Goal: Communication & Community: Share content

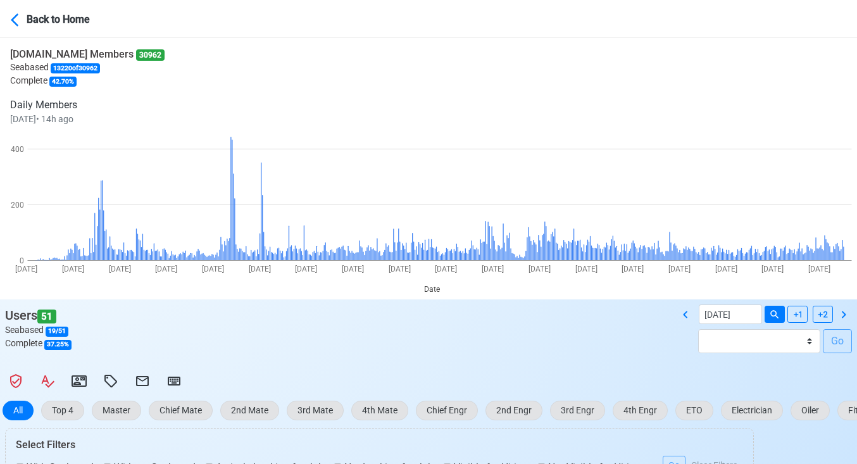
select select "100"
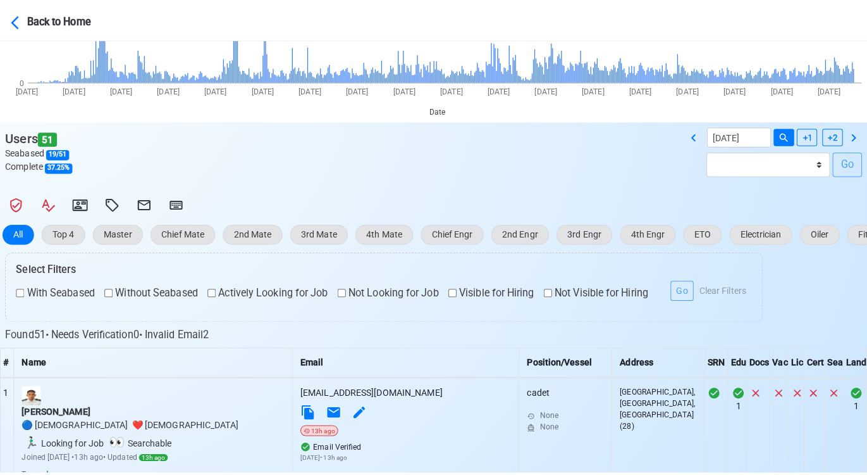
scroll to position [34, 0]
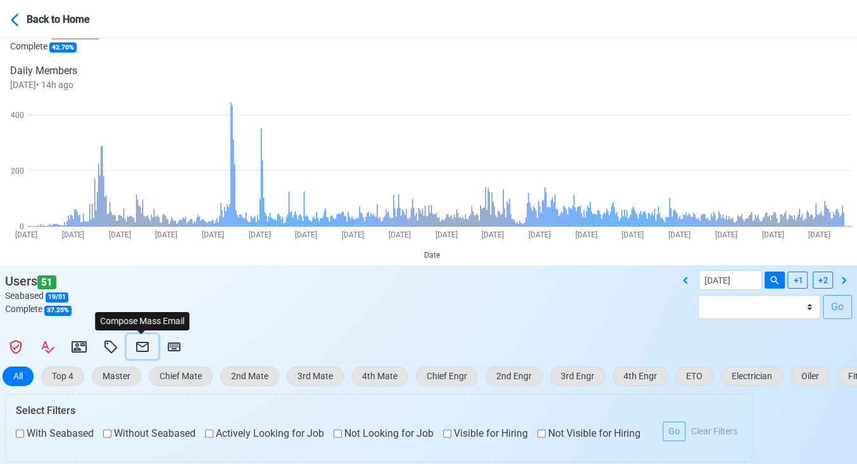
click at [145, 340] on icon at bounding box center [142, 346] width 15 height 15
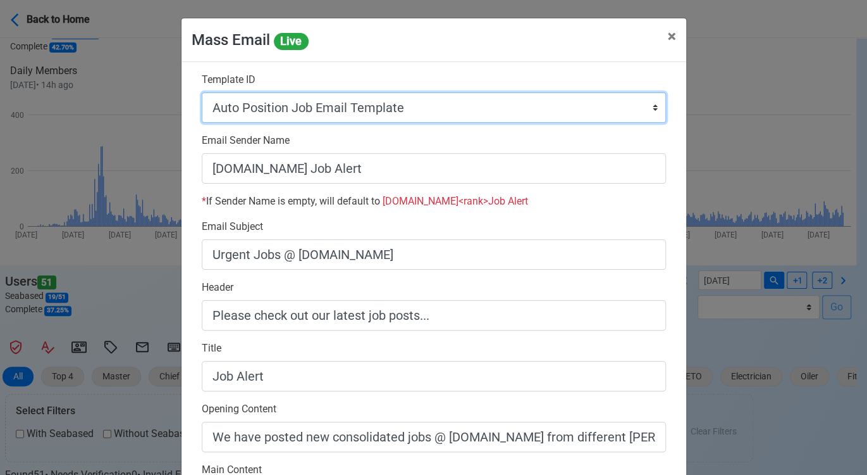
click at [481, 106] on select "Auto Position Job Email Template Incomplete CV Email Template ETO/ETR Job Email…" at bounding box center [434, 107] width 464 height 30
select select "d-0c193ece46b24c5dbce89cdb3e751472"
click at [202, 92] on select "Auto Position Job Email Template Incomplete CV Email Template ETO/ETR Job Email…" at bounding box center [434, 107] width 464 height 30
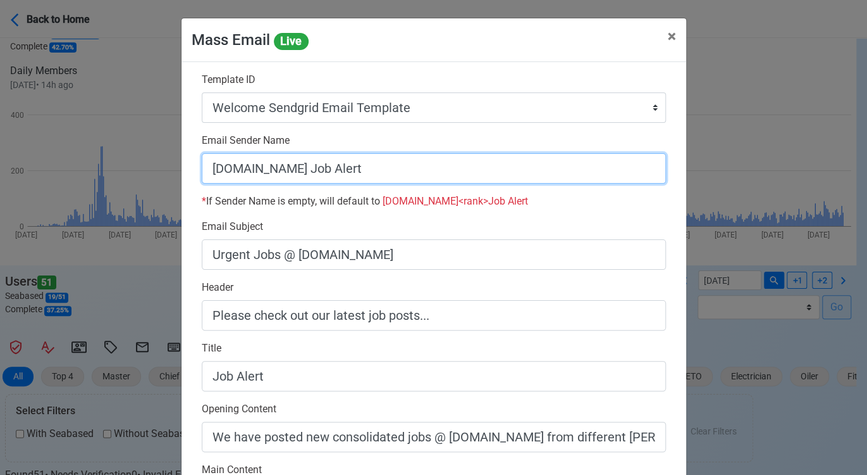
drag, startPoint x: 290, startPoint y: 168, endPoint x: 460, endPoint y: 180, distance: 170.6
click at [460, 180] on input "[DOMAIN_NAME] Job Alert" at bounding box center [434, 168] width 464 height 30
click at [205, 168] on input "[DOMAIN_NAME]" at bounding box center [434, 168] width 464 height 30
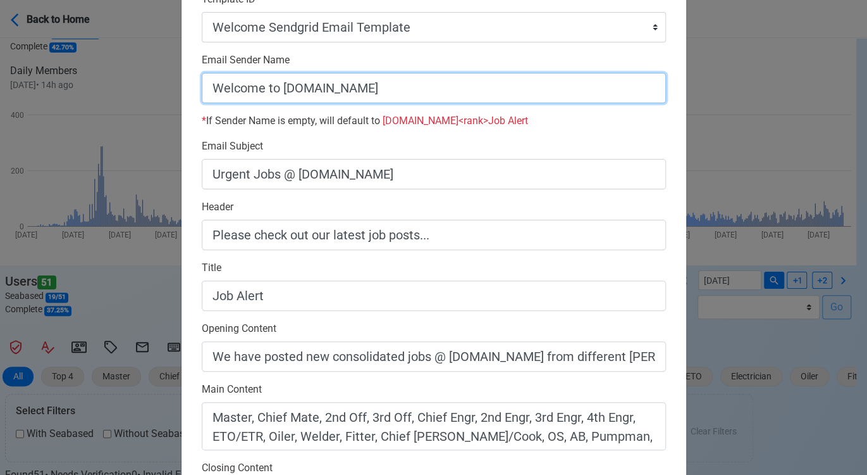
scroll to position [356, 0]
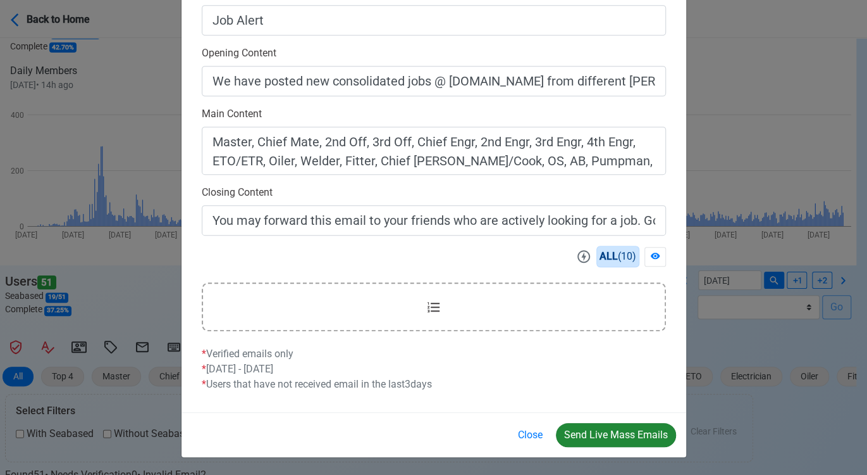
type input "Welcome to SeamanBio.PH"
click at [608, 428] on button "Send Live Mass Emails" at bounding box center [616, 435] width 120 height 24
click at [530, 429] on button "Close" at bounding box center [530, 435] width 41 height 24
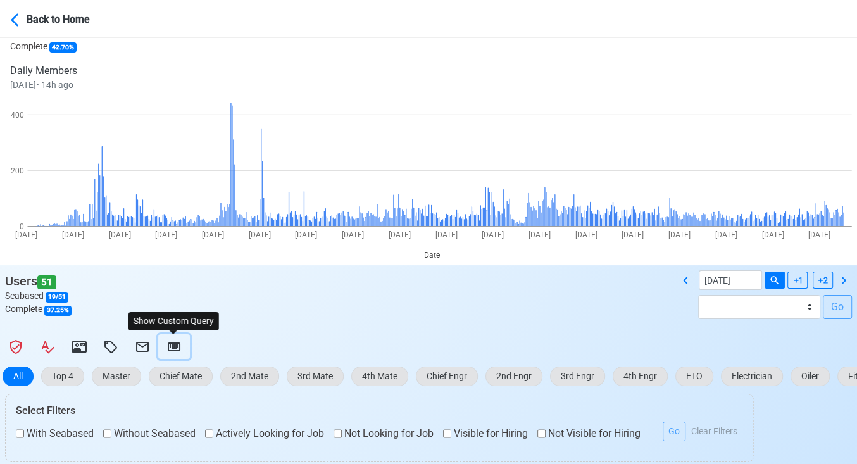
click at [175, 346] on icon at bounding box center [174, 346] width 13 height 9
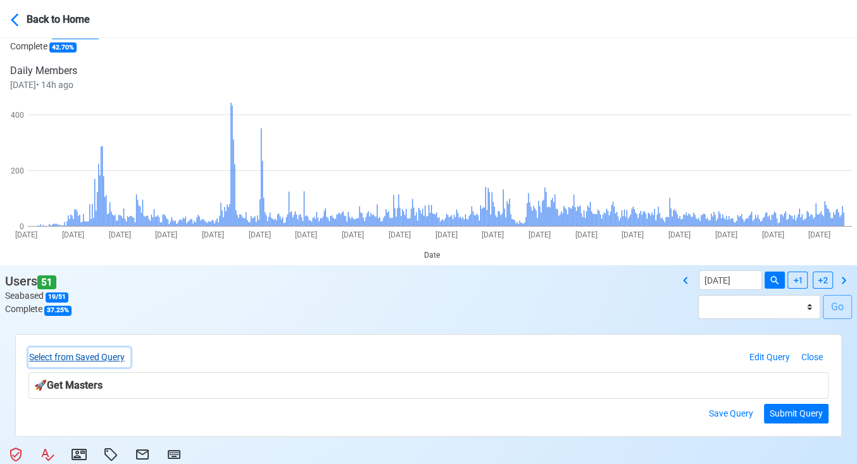
click at [123, 352] on button "Select from Saved Query" at bounding box center [79, 357] width 102 height 20
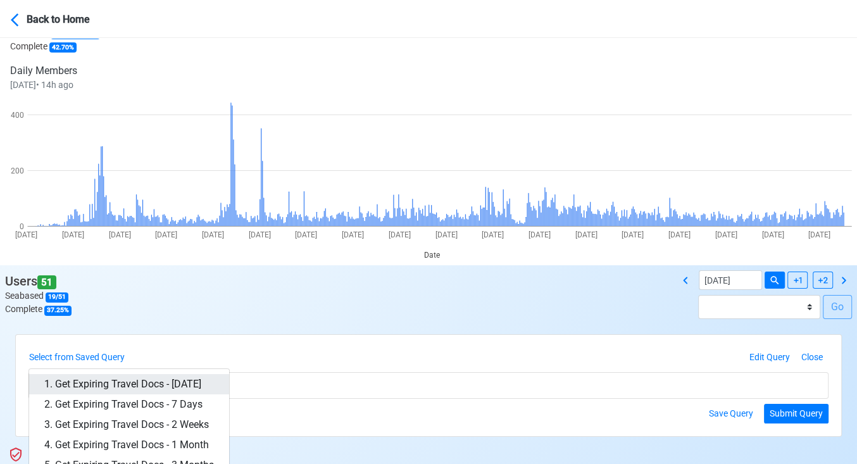
click at [136, 374] on link "1. Get Expiring Travel Docs - [DATE]" at bounding box center [129, 384] width 200 height 20
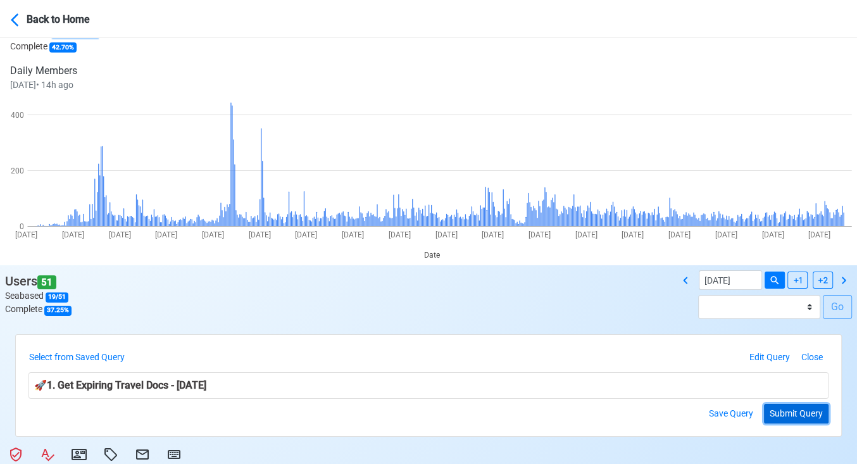
click at [785, 407] on button "Submit Query" at bounding box center [796, 414] width 65 height 20
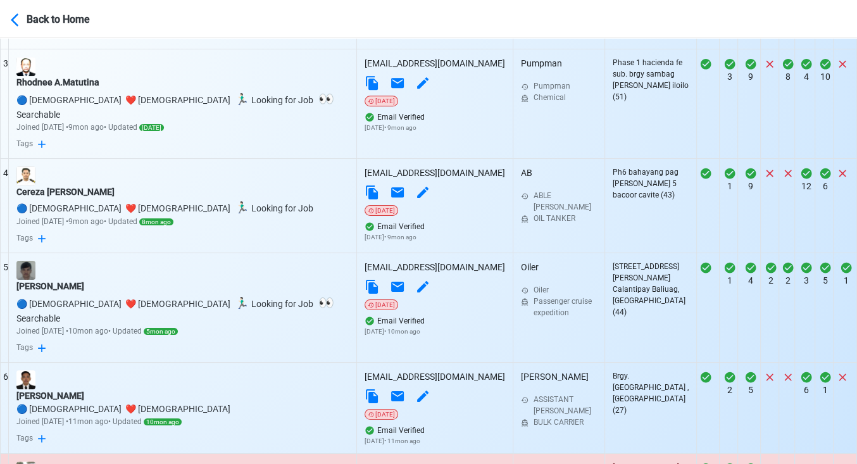
scroll to position [982, 0]
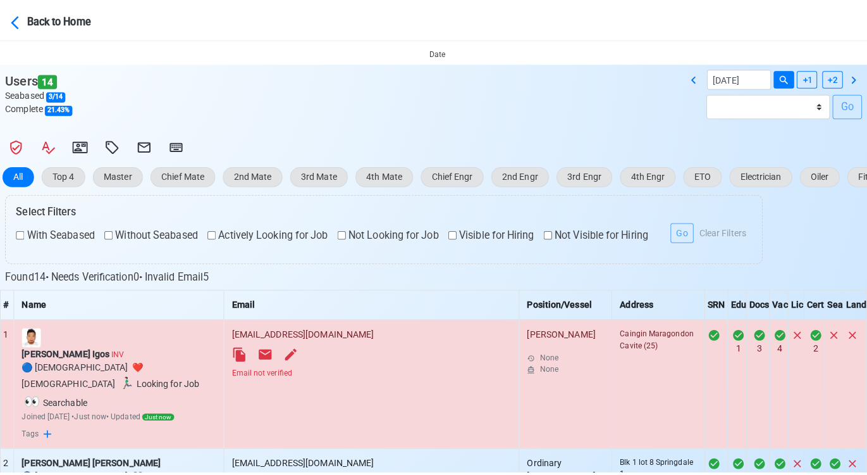
scroll to position [211, 0]
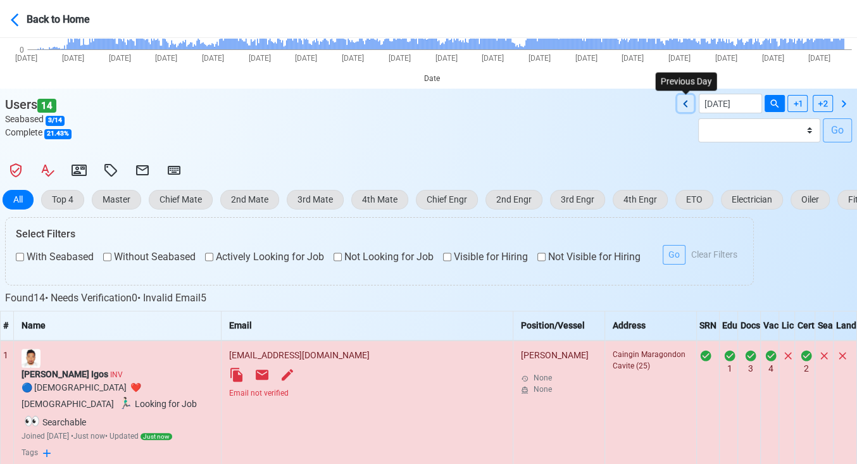
click at [683, 97] on icon at bounding box center [685, 103] width 15 height 15
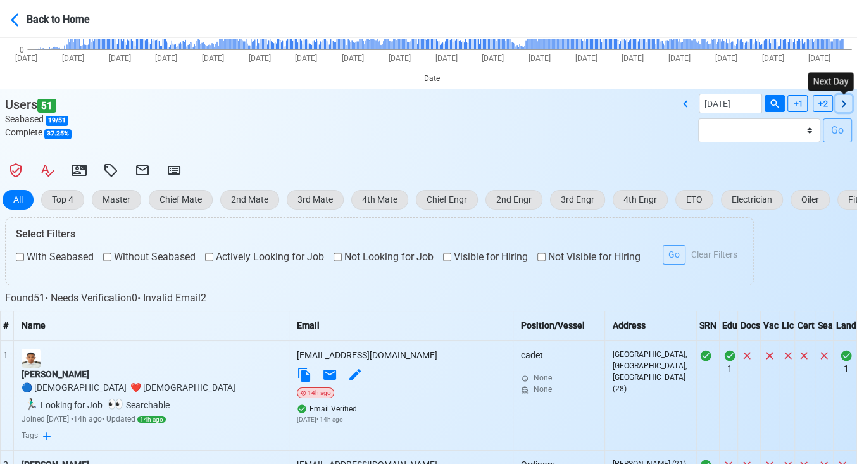
click at [841, 102] on icon at bounding box center [843, 103] width 15 height 15
type input "[DATE]"
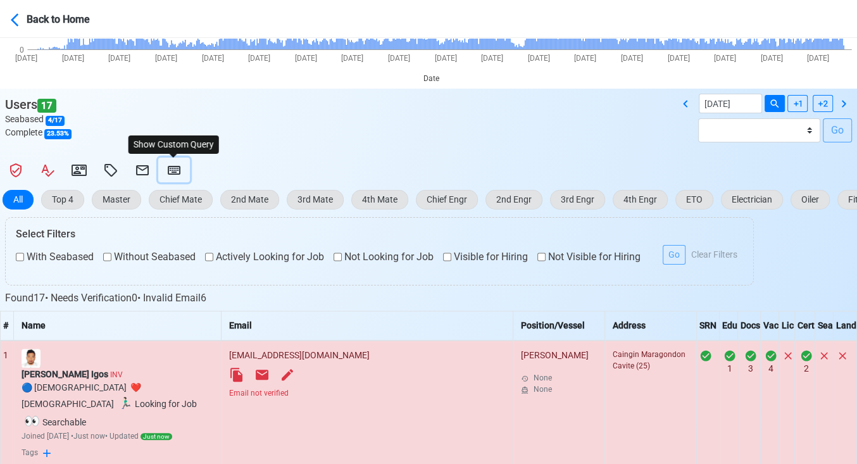
click at [170, 165] on icon at bounding box center [173, 170] width 15 height 15
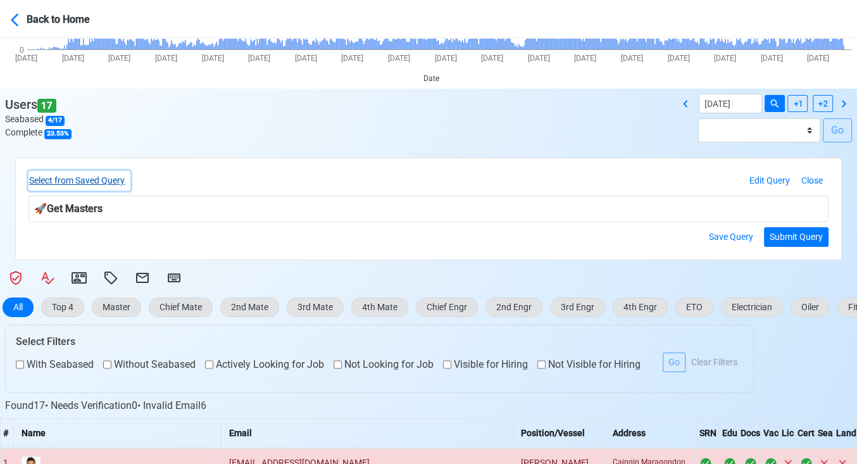
click at [123, 181] on button "Select from Saved Query" at bounding box center [79, 181] width 102 height 20
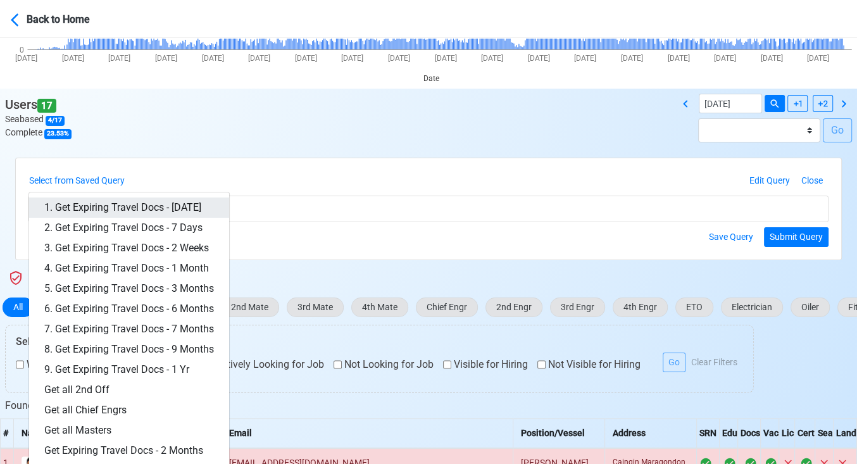
click at [161, 204] on link "1. Get Expiring Travel Docs - [DATE]" at bounding box center [129, 207] width 200 height 20
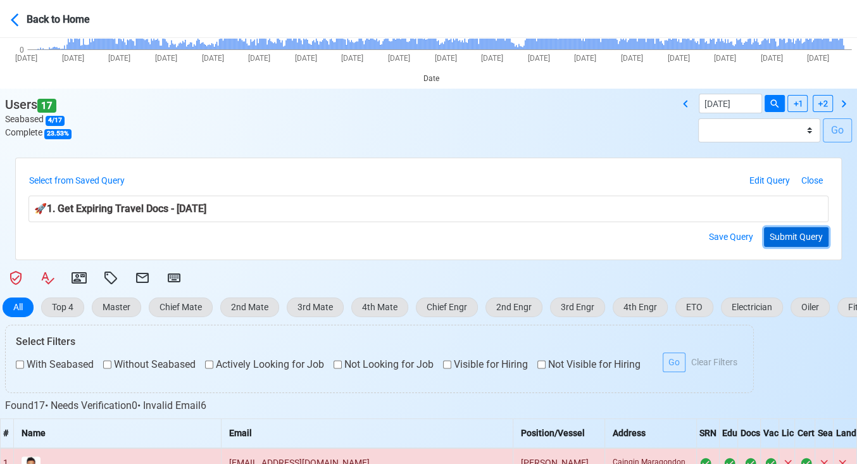
click at [800, 232] on button "Submit Query" at bounding box center [796, 237] width 65 height 20
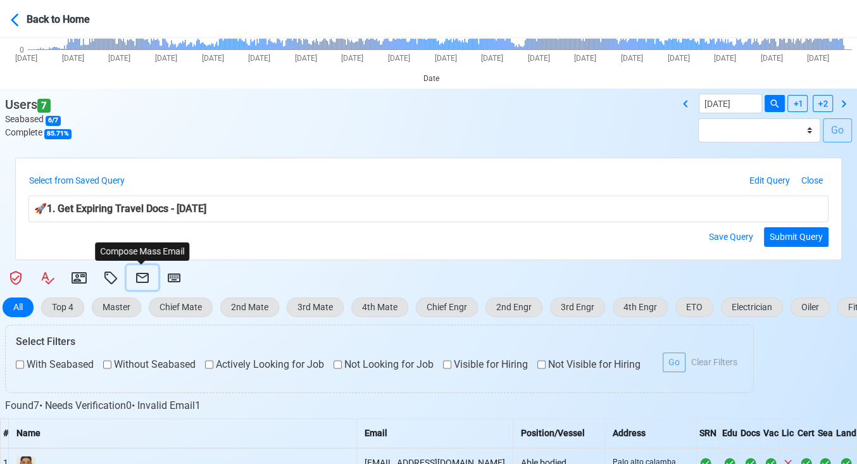
click at [137, 277] on icon at bounding box center [142, 277] width 15 height 15
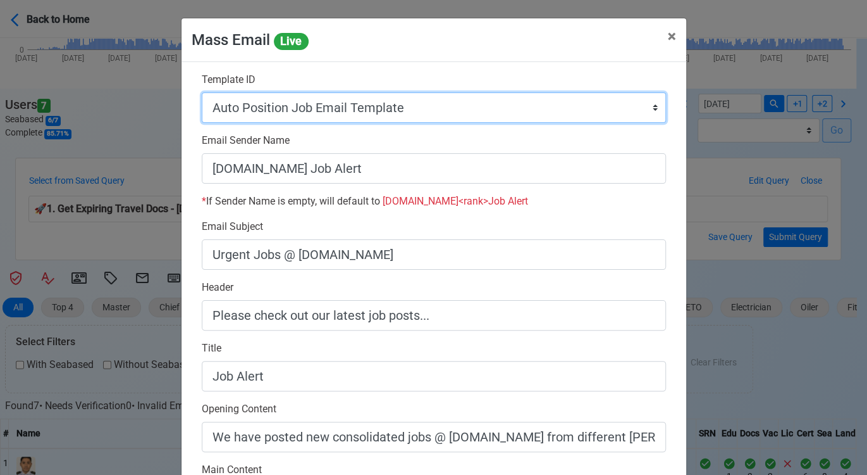
click at [378, 107] on select "Auto Position Job Email Template Incomplete CV Email Template ETO/ETR Job Email…" at bounding box center [434, 107] width 464 height 30
select select "d-3e71907ffd064a39999872a824aaf79a"
click at [202, 92] on select "Auto Position Job Email Template Incomplete CV Email Template ETO/ETR Job Email…" at bounding box center [434, 107] width 464 height 30
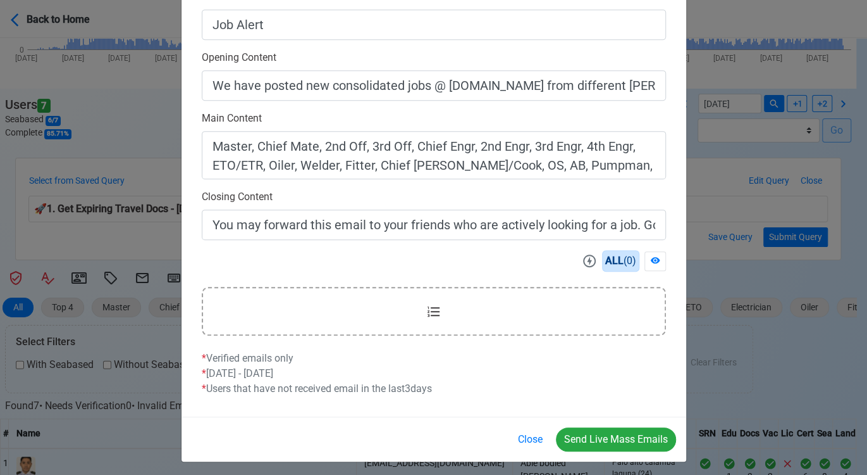
scroll to position [356, 0]
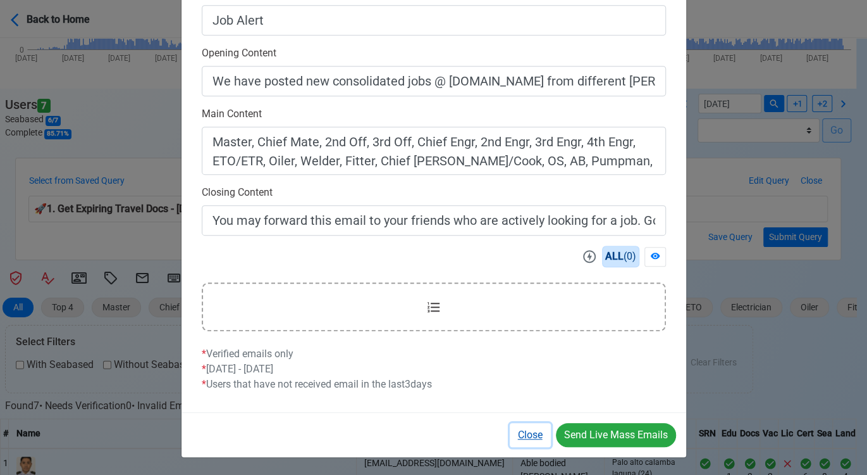
click at [531, 429] on button "Close" at bounding box center [530, 435] width 41 height 24
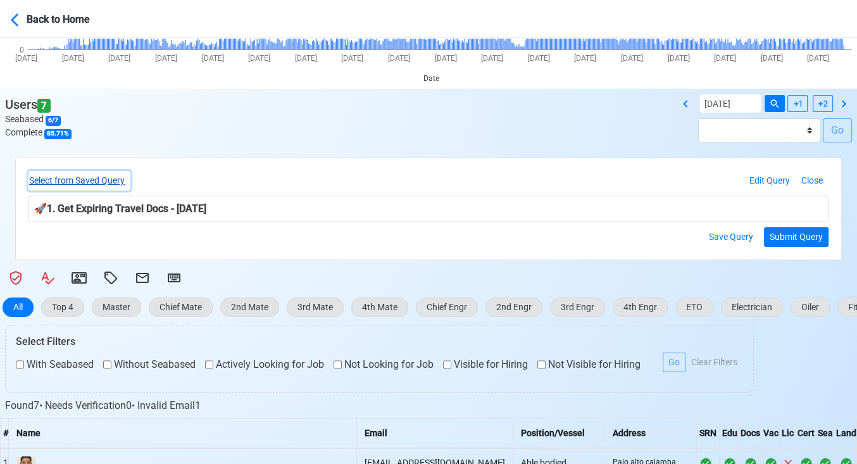
click at [91, 179] on button "Select from Saved Query" at bounding box center [79, 181] width 102 height 20
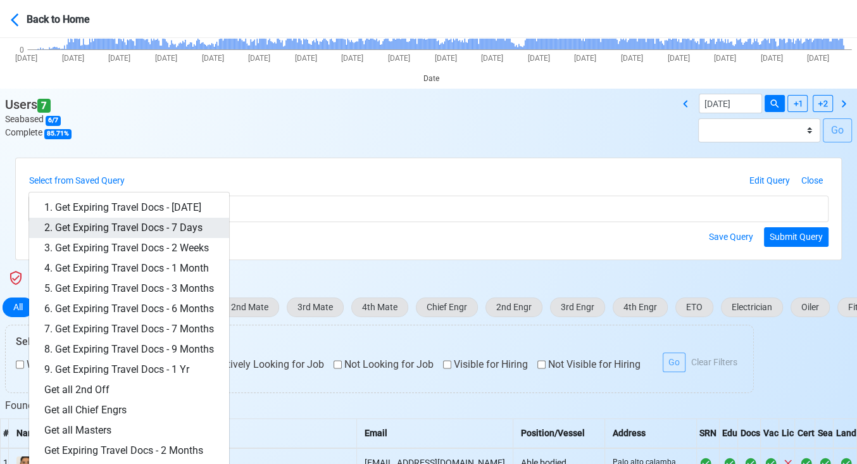
click at [120, 218] on link "2. Get Expiring Travel Docs - 7 Days" at bounding box center [129, 228] width 200 height 20
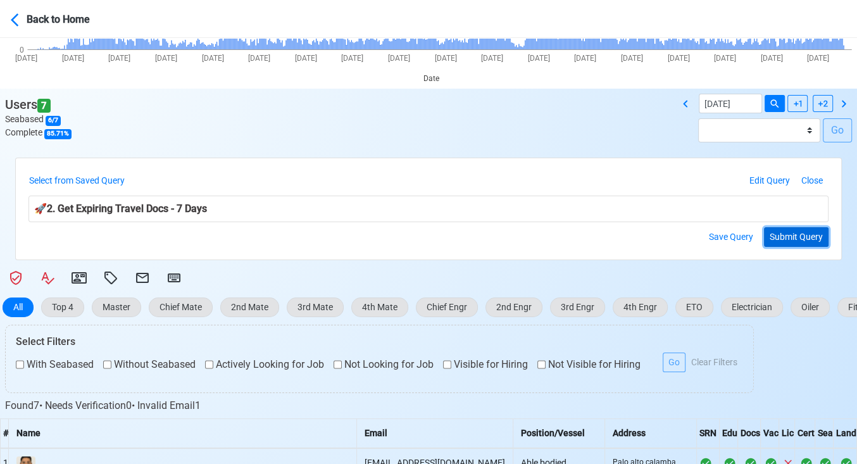
click at [785, 237] on button "Submit Query" at bounding box center [796, 237] width 65 height 20
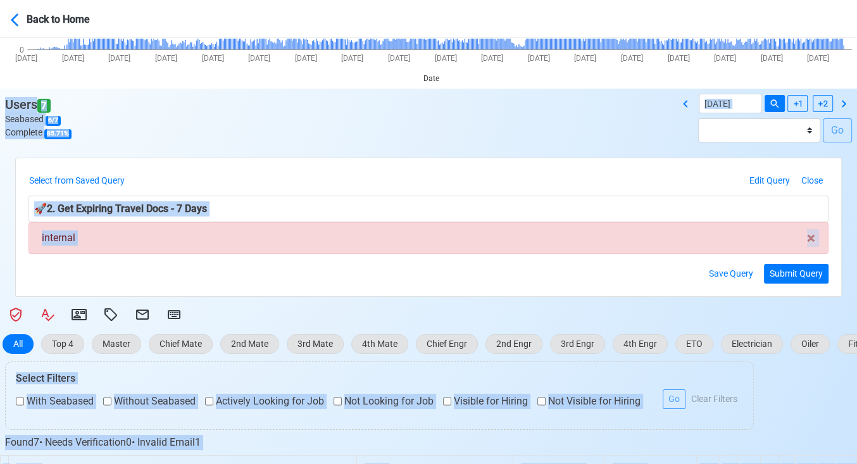
click at [425, 163] on div "Select from Saved Query 1. Get Expiring Travel Docs - [DATE] 2. Get Expiring Tr…" at bounding box center [428, 227] width 825 height 138
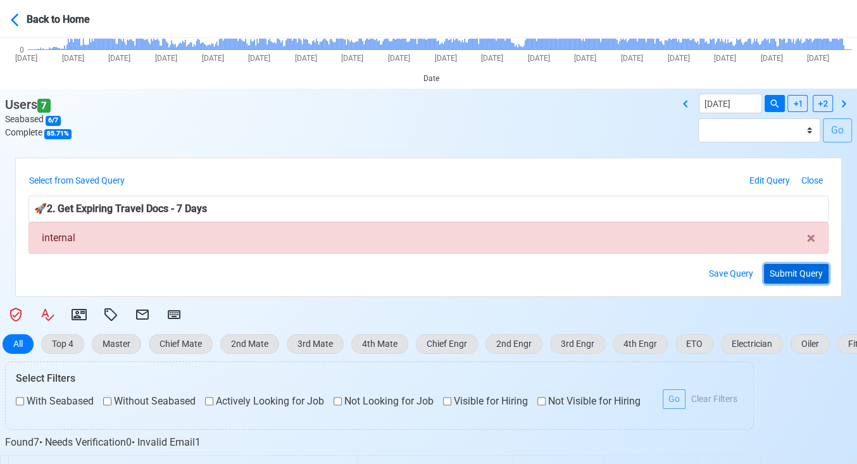
click at [800, 273] on button "Submit Query" at bounding box center [796, 274] width 65 height 20
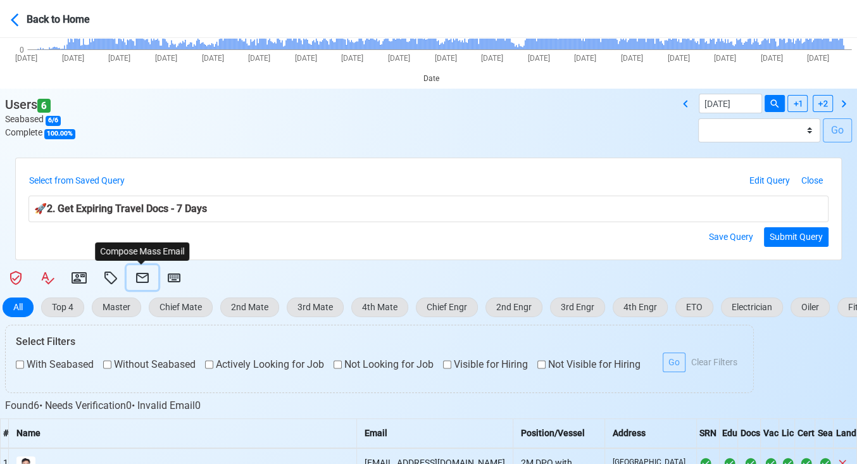
drag, startPoint x: 140, startPoint y: 273, endPoint x: 143, endPoint y: 267, distance: 7.1
click at [141, 273] on icon at bounding box center [142, 277] width 15 height 15
select select "d-3e71907ffd064a39999872a824aaf79a"
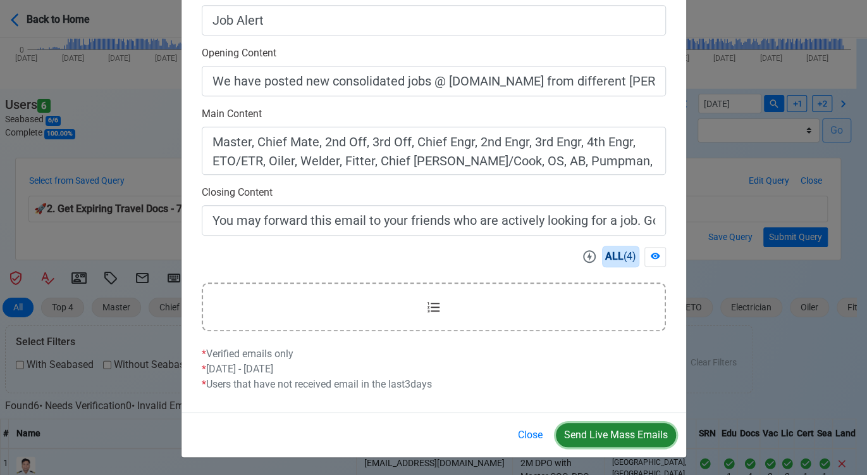
click at [621, 434] on button "Send Live Mass Emails" at bounding box center [616, 435] width 120 height 24
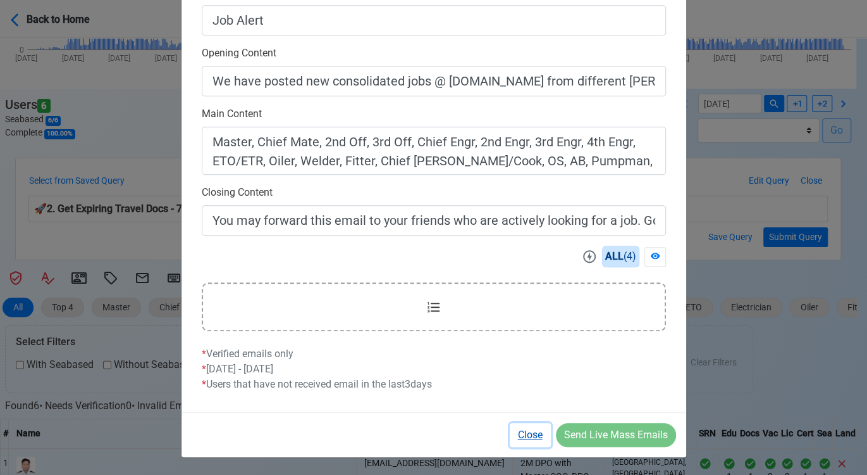
click at [525, 428] on button "Close" at bounding box center [530, 435] width 41 height 24
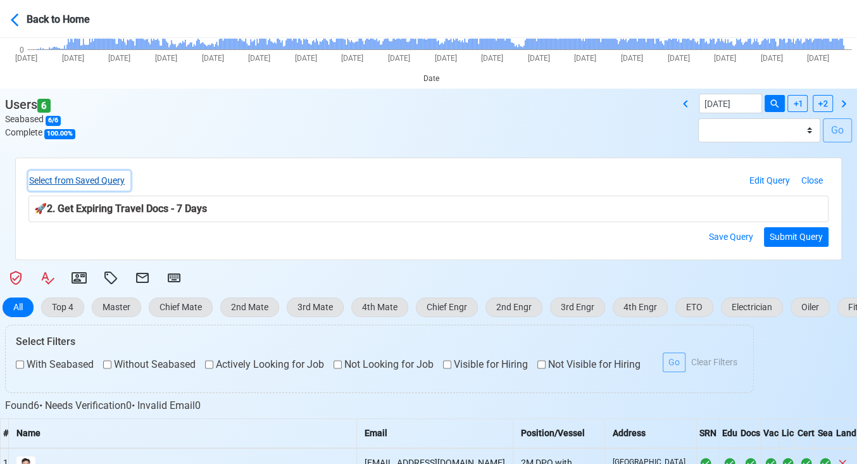
click at [111, 179] on button "Select from Saved Query" at bounding box center [79, 181] width 102 height 20
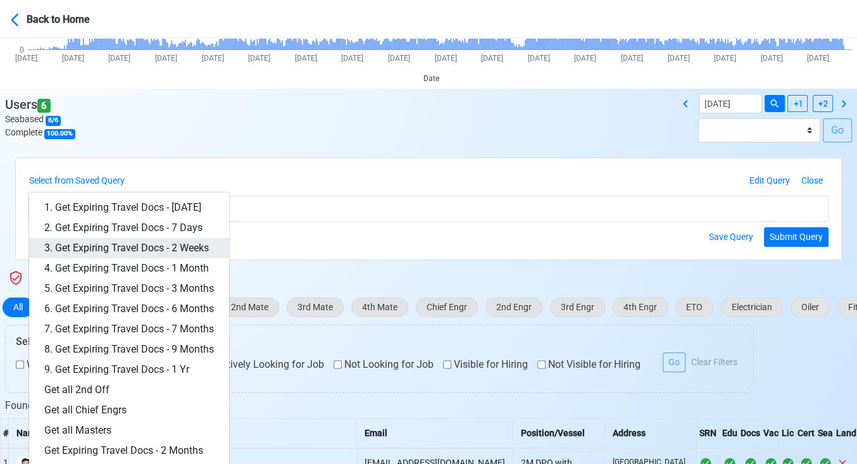
click at [177, 247] on link "3. Get Expiring Travel Docs - 2 Weeks" at bounding box center [129, 248] width 200 height 20
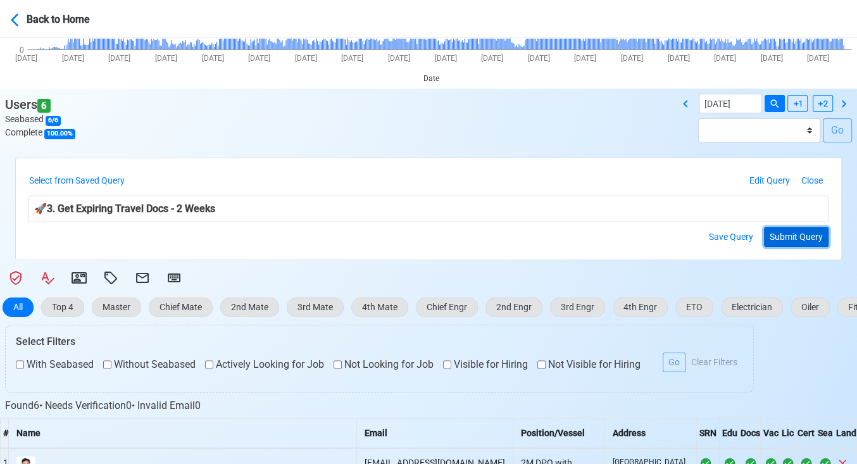
click at [790, 234] on button "Submit Query" at bounding box center [796, 237] width 65 height 20
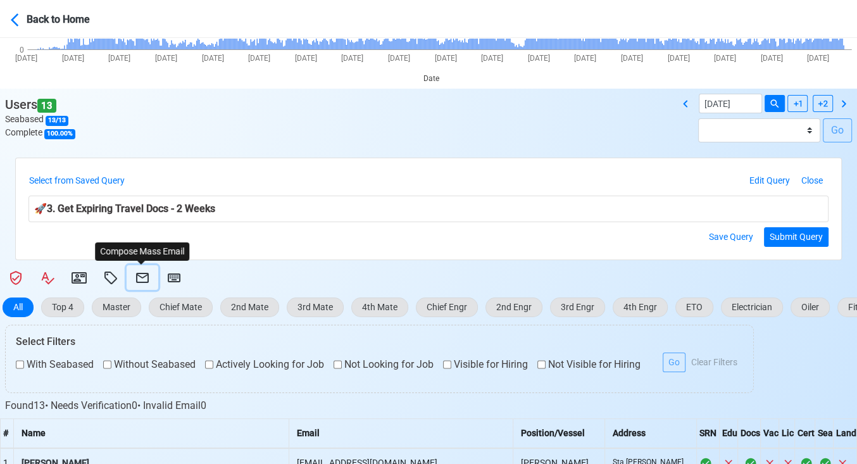
click at [147, 274] on icon at bounding box center [142, 278] width 13 height 10
select select "d-3e71907ffd064a39999872a824aaf79a"
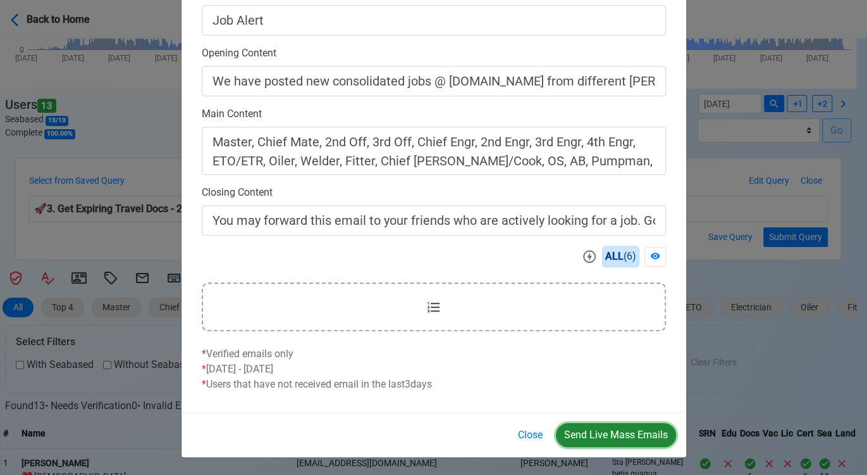
click at [603, 437] on button "Send Live Mass Emails" at bounding box center [616, 435] width 120 height 24
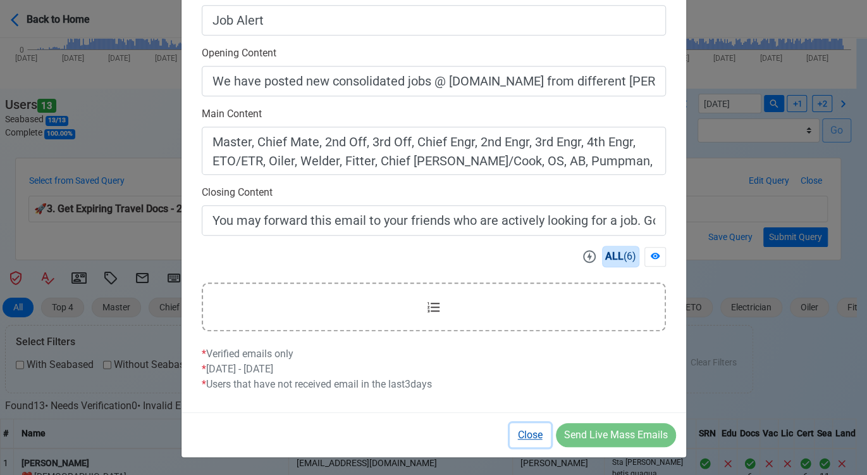
click at [532, 433] on button "Close" at bounding box center [530, 435] width 41 height 24
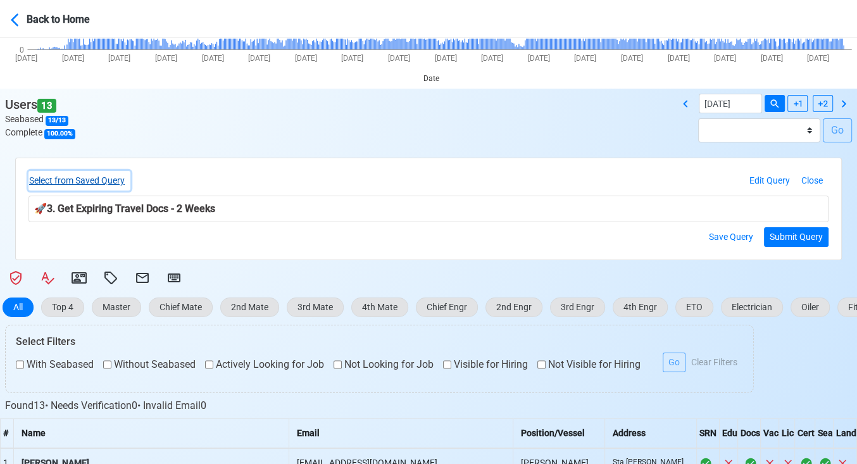
click at [96, 177] on button "Select from Saved Query" at bounding box center [79, 181] width 102 height 20
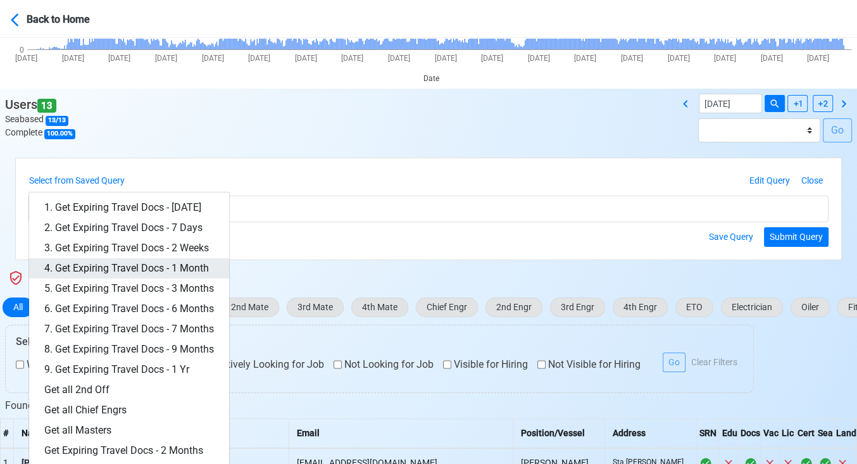
click at [158, 264] on link "4. Get Expiring Travel Docs - 1 Month" at bounding box center [129, 268] width 200 height 20
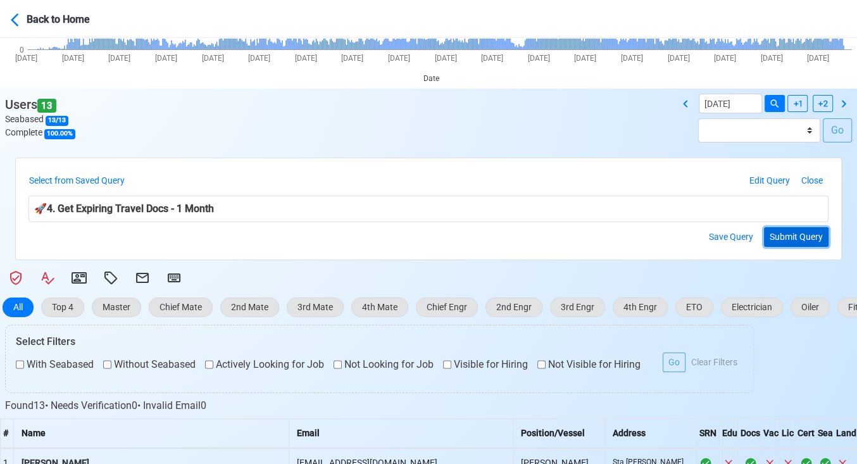
click at [790, 228] on button "Submit Query" at bounding box center [796, 237] width 65 height 20
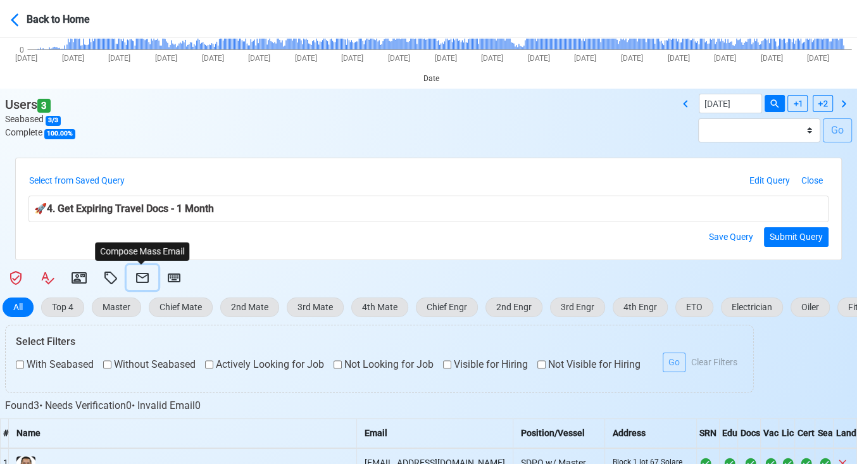
click at [144, 274] on icon at bounding box center [142, 277] width 15 height 15
select select "d-3e71907ffd064a39999872a824aaf79a"
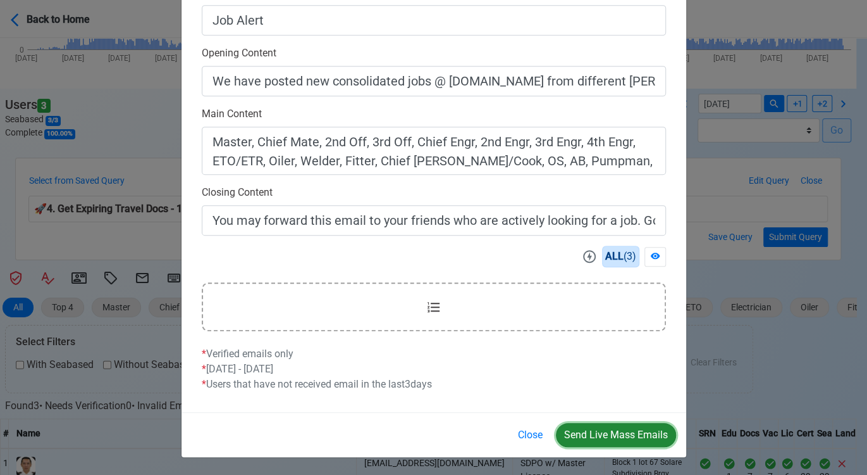
click at [623, 427] on button "Send Live Mass Emails" at bounding box center [616, 435] width 120 height 24
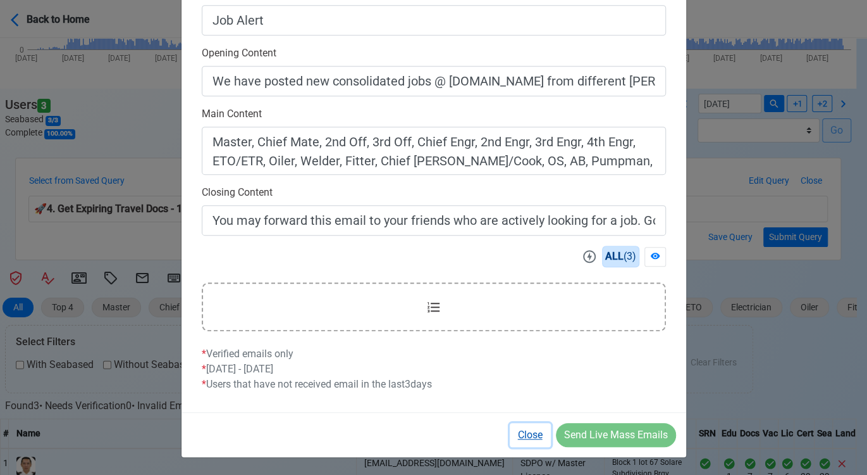
click at [530, 435] on button "Close" at bounding box center [530, 435] width 41 height 24
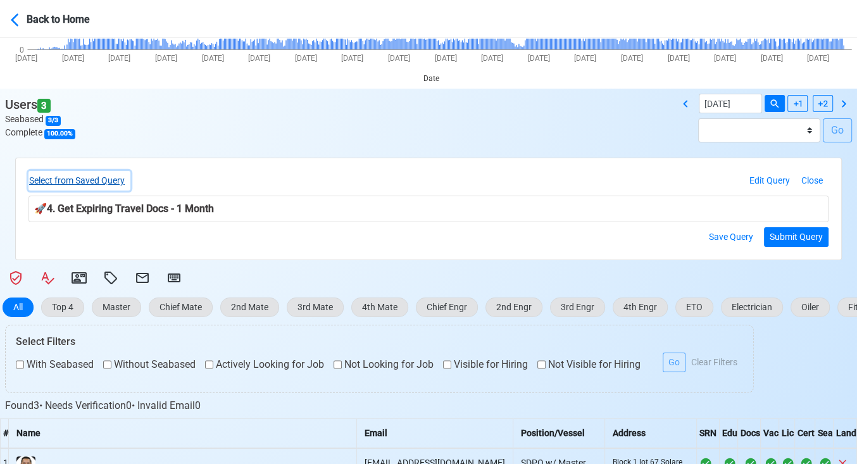
click at [97, 176] on button "Select from Saved Query" at bounding box center [79, 181] width 102 height 20
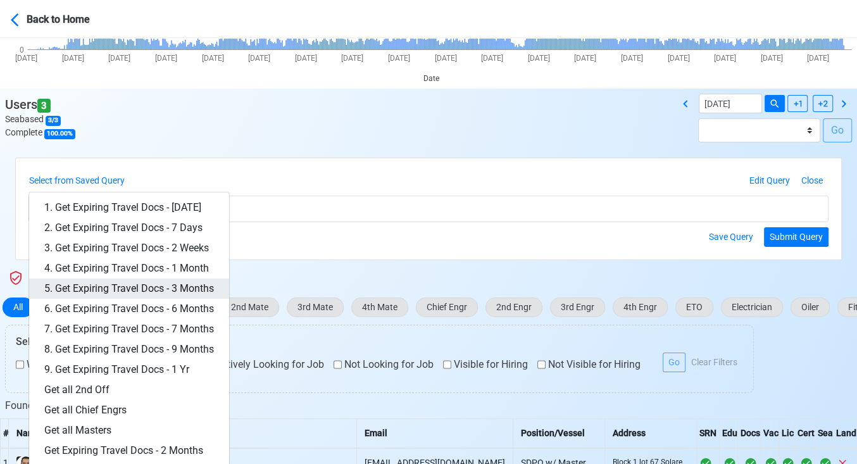
click at [179, 285] on link "5. Get Expiring Travel Docs - 3 Months" at bounding box center [129, 288] width 200 height 20
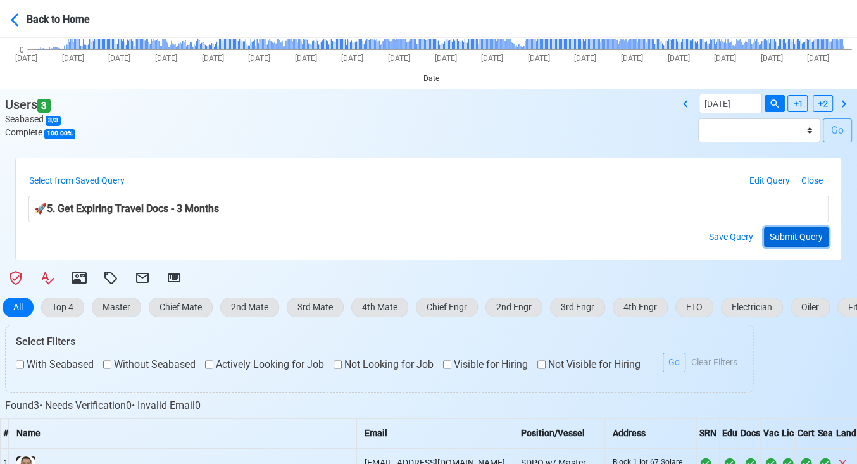
click at [785, 235] on button "Submit Query" at bounding box center [796, 237] width 65 height 20
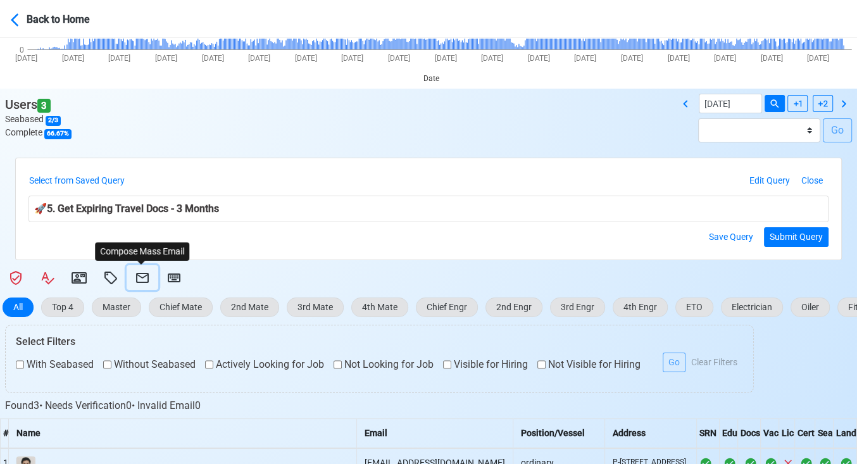
click at [147, 277] on icon at bounding box center [142, 278] width 13 height 10
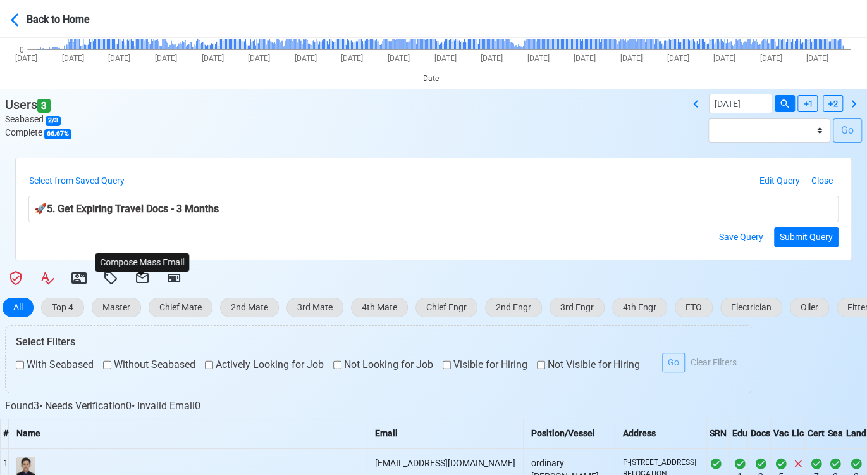
select select "d-3e71907ffd064a39999872a824aaf79a"
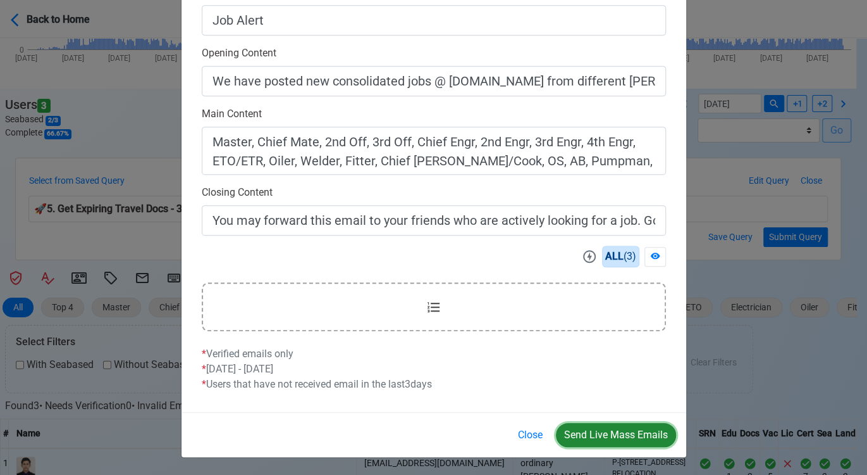
click at [623, 437] on button "Send Live Mass Emails" at bounding box center [616, 435] width 120 height 24
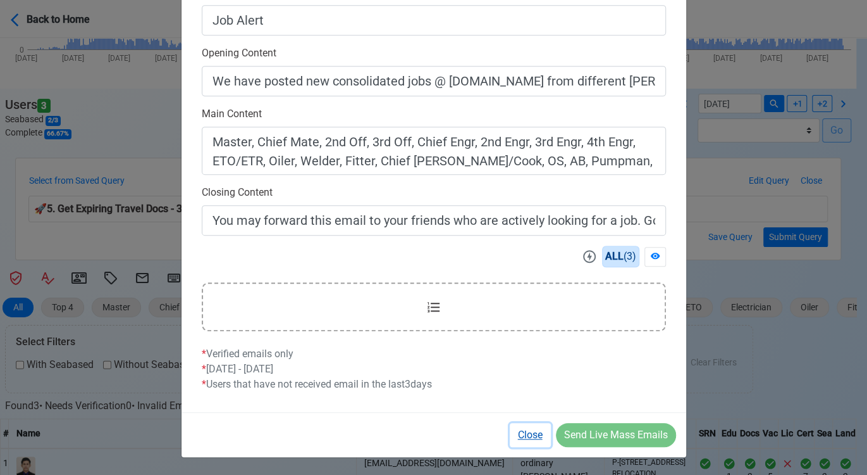
click at [531, 430] on button "Close" at bounding box center [530, 435] width 41 height 24
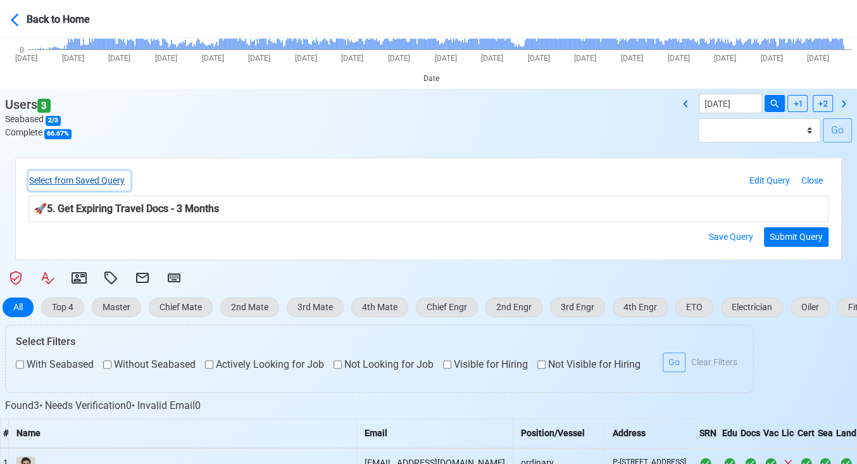
click at [127, 178] on button "Select from Saved Query" at bounding box center [79, 181] width 102 height 20
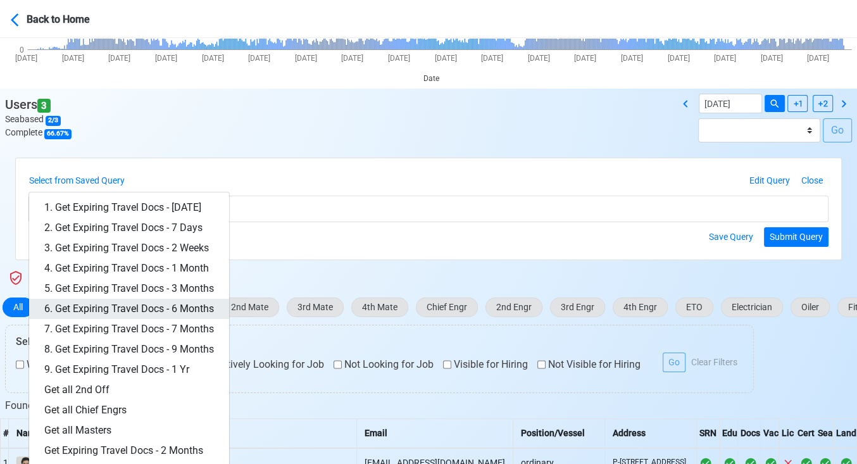
click at [175, 305] on link "6. Get Expiring Travel Docs - 6 Months" at bounding box center [129, 309] width 200 height 20
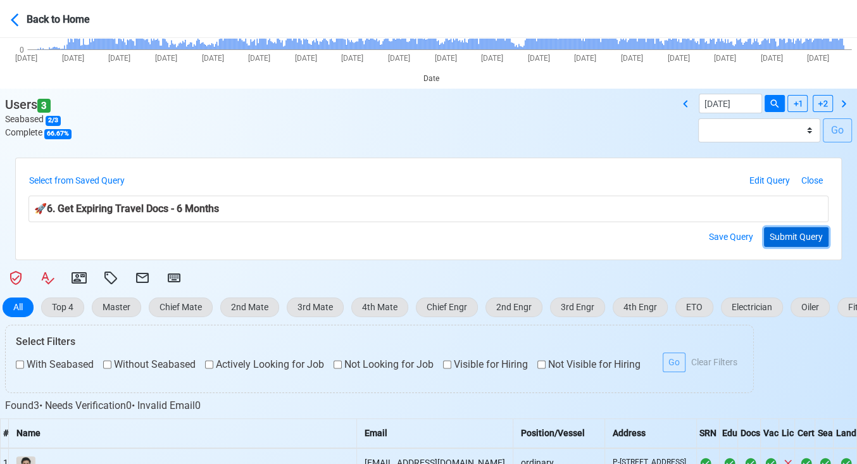
click at [790, 232] on button "Submit Query" at bounding box center [796, 237] width 65 height 20
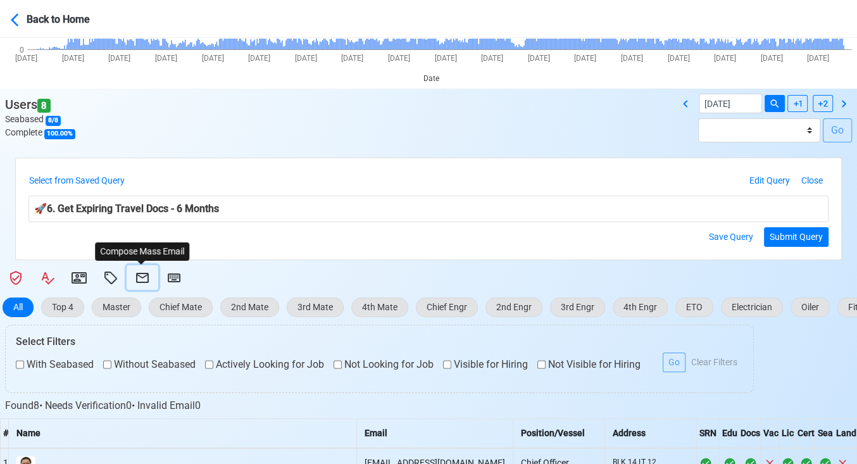
click at [140, 276] on icon at bounding box center [142, 278] width 13 height 10
select select "d-3e71907ffd064a39999872a824aaf79a"
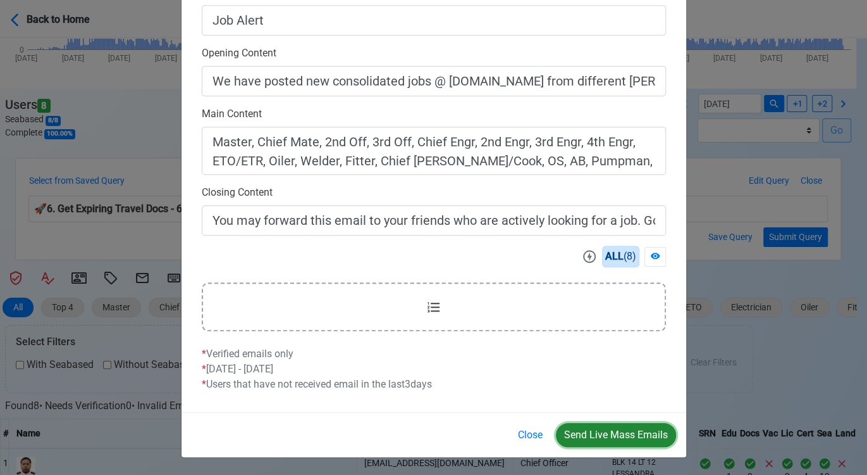
click at [602, 424] on button "Send Live Mass Emails" at bounding box center [616, 435] width 120 height 24
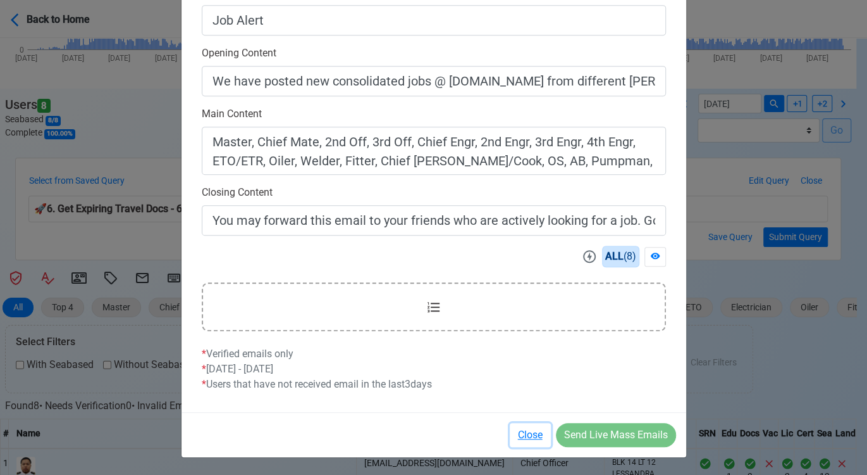
click at [526, 434] on button "Close" at bounding box center [530, 435] width 41 height 24
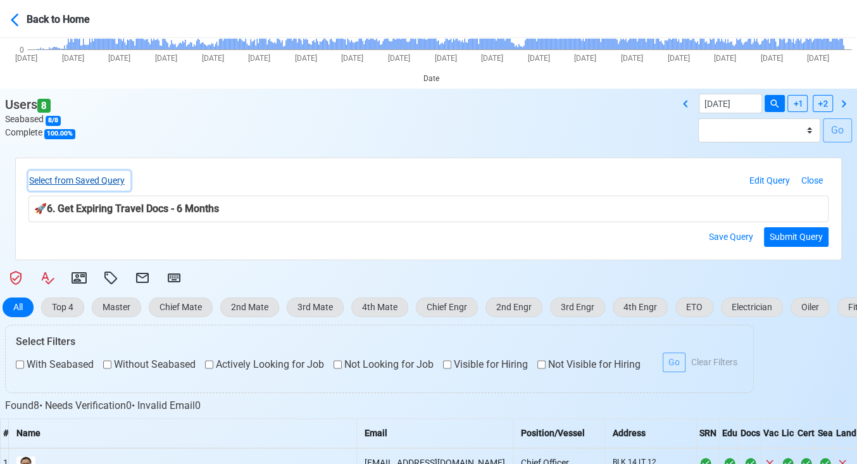
click at [99, 176] on button "Select from Saved Query" at bounding box center [79, 181] width 102 height 20
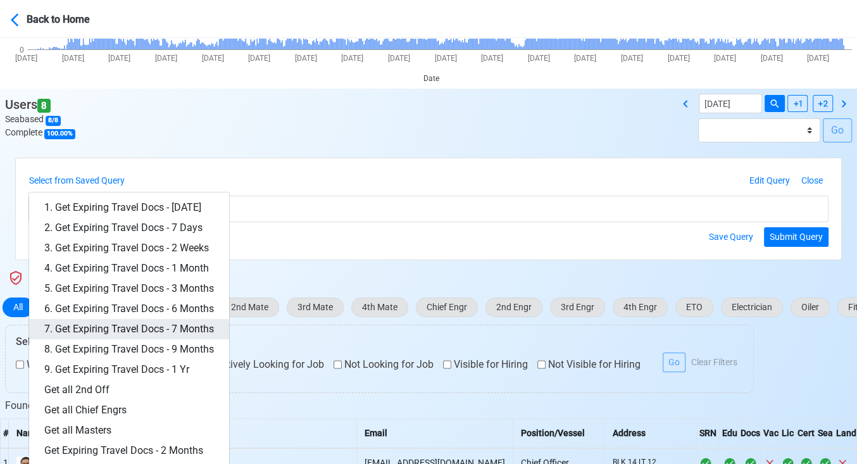
click at [180, 326] on link "7. Get Expiring Travel Docs - 7 Months" at bounding box center [129, 329] width 200 height 20
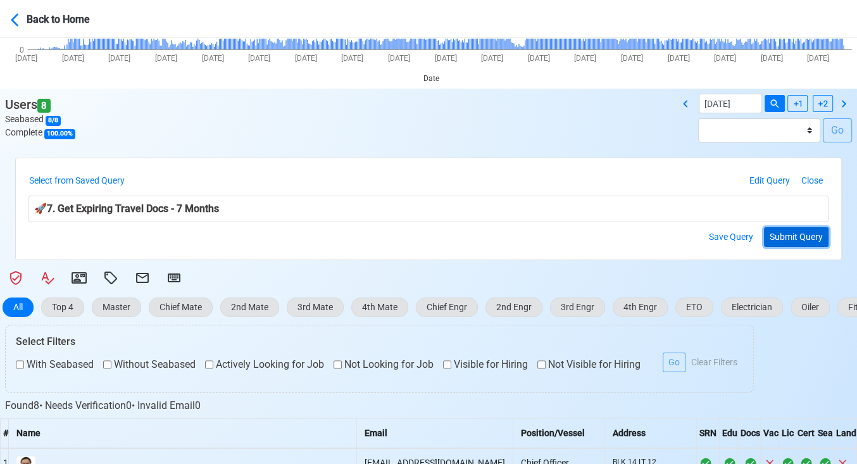
click at [793, 234] on button "Submit Query" at bounding box center [796, 237] width 65 height 20
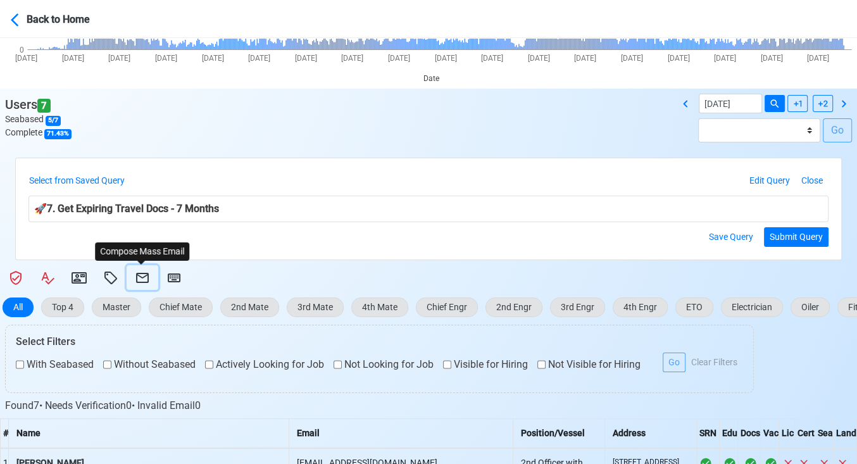
click at [142, 275] on icon at bounding box center [142, 277] width 15 height 15
select select "d-3e71907ffd064a39999872a824aaf79a"
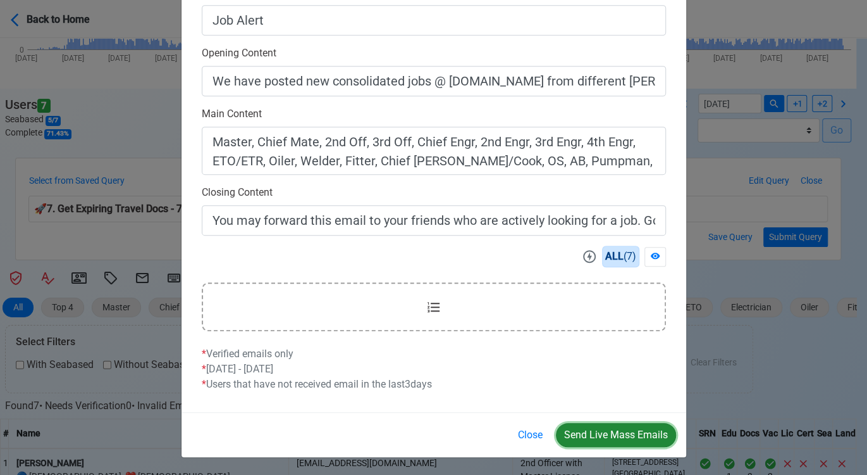
click at [628, 429] on button "Send Live Mass Emails" at bounding box center [616, 435] width 120 height 24
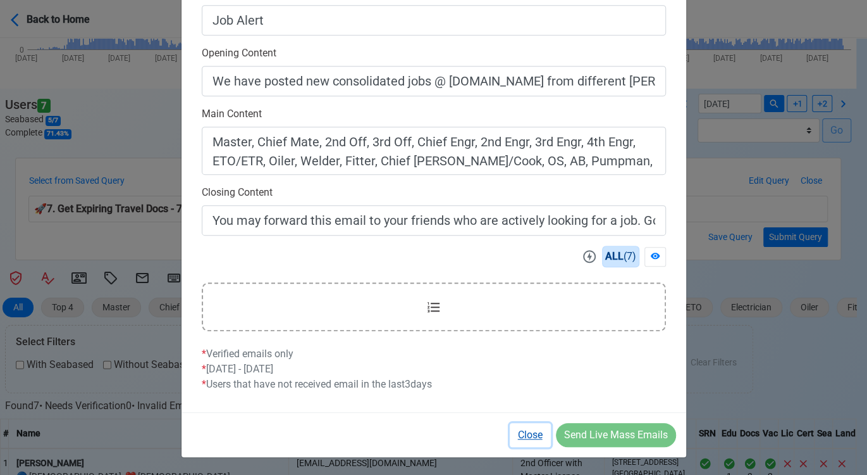
click at [530, 429] on button "Close" at bounding box center [530, 435] width 41 height 24
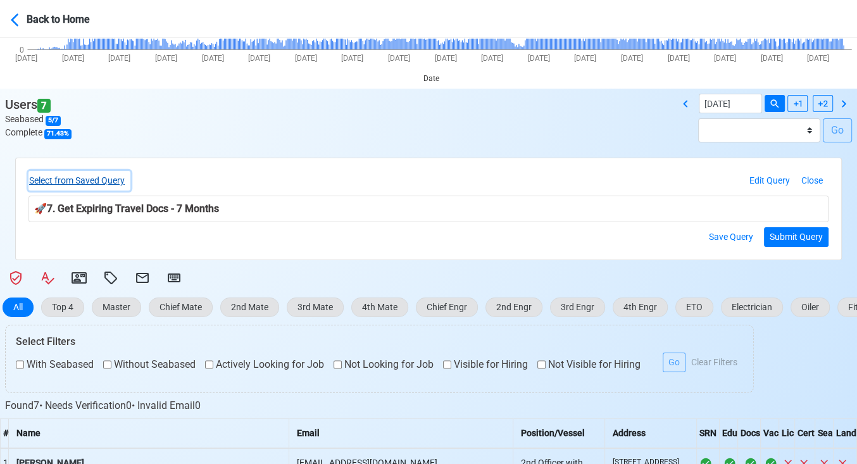
click at [120, 181] on button "Select from Saved Query" at bounding box center [79, 181] width 102 height 20
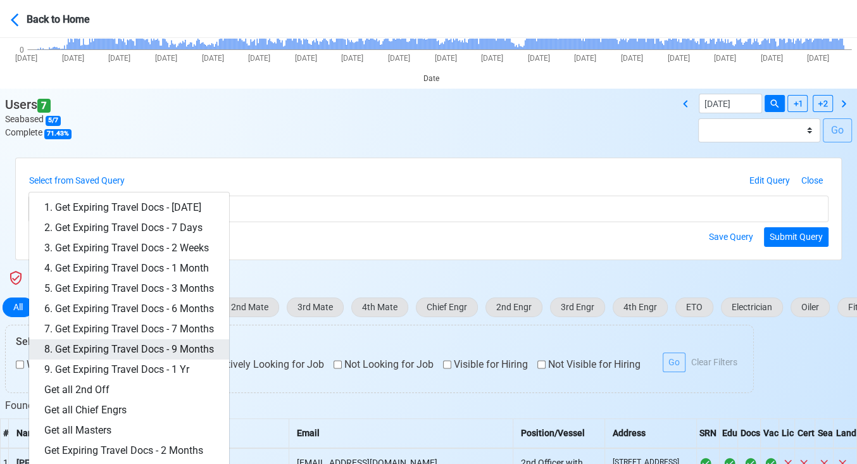
drag, startPoint x: 187, startPoint y: 342, endPoint x: 196, endPoint y: 340, distance: 9.1
click at [187, 342] on link "8. Get Expiring Travel Docs - 9 Months" at bounding box center [129, 349] width 200 height 20
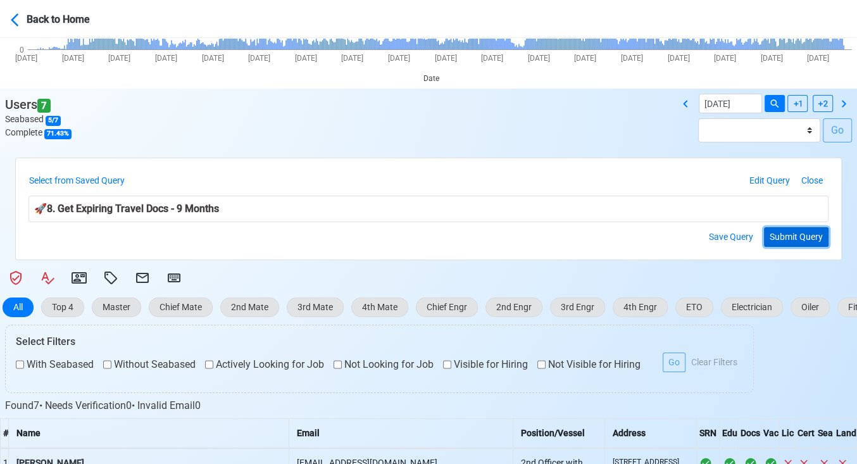
click at [790, 230] on button "Submit Query" at bounding box center [796, 237] width 65 height 20
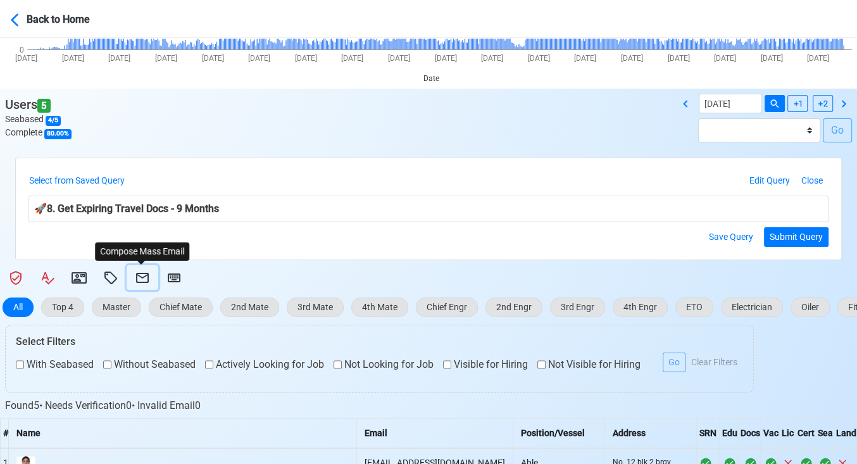
click at [136, 272] on icon at bounding box center [142, 277] width 15 height 15
select select "d-3e71907ffd064a39999872a824aaf79a"
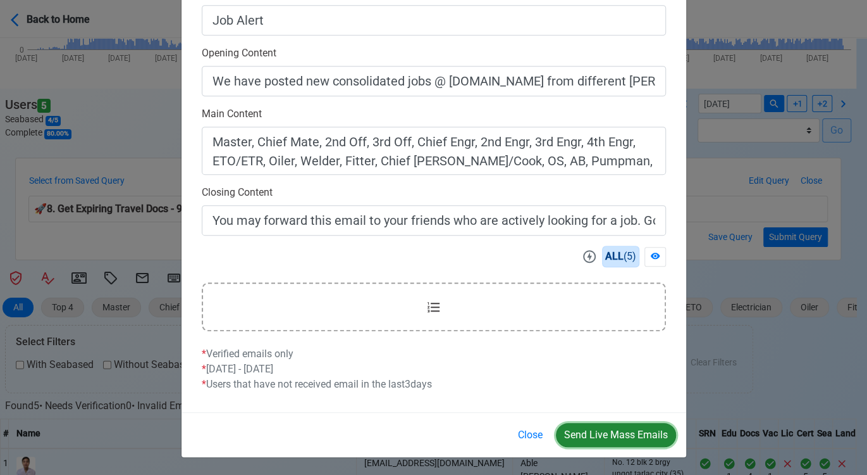
click at [613, 430] on button "Send Live Mass Emails" at bounding box center [616, 435] width 120 height 24
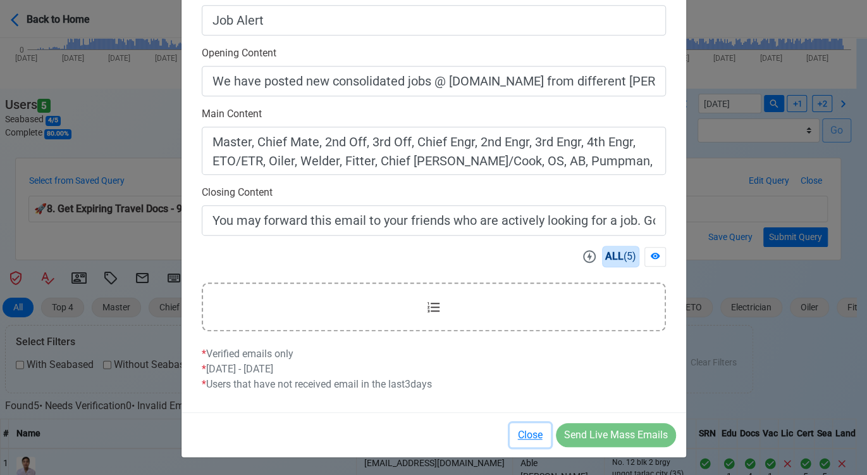
drag, startPoint x: 533, startPoint y: 435, endPoint x: 489, endPoint y: 432, distance: 43.8
click at [531, 434] on button "Close" at bounding box center [530, 435] width 41 height 24
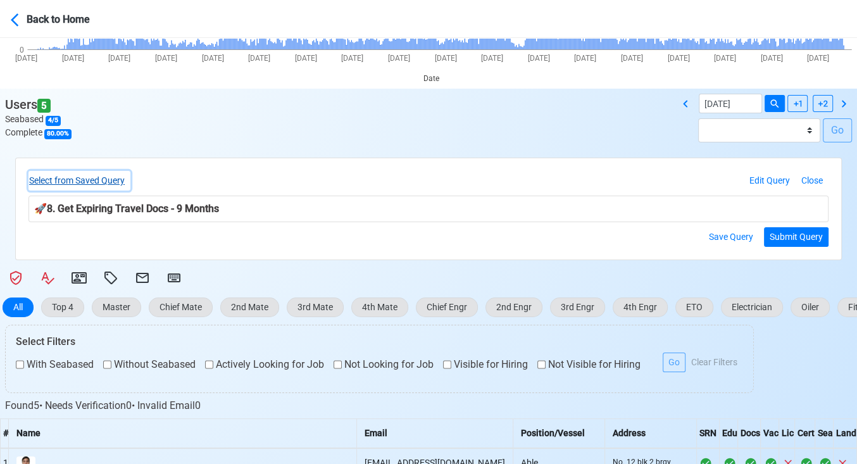
click at [79, 175] on button "Select from Saved Query" at bounding box center [79, 181] width 102 height 20
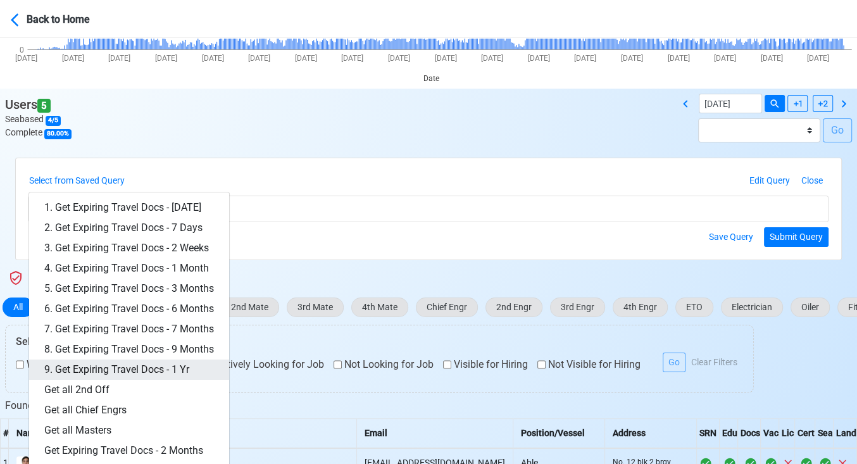
click at [171, 362] on link "9. Get Expiring Travel Docs - 1 Yr" at bounding box center [129, 369] width 200 height 20
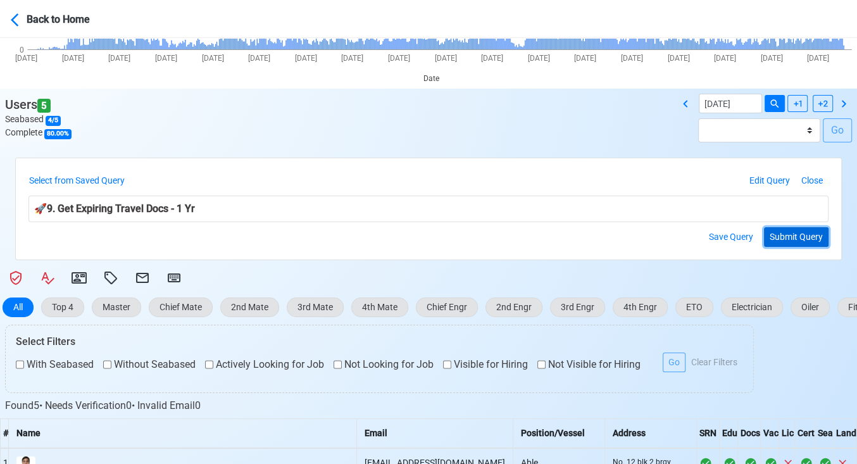
click at [778, 232] on button "Submit Query" at bounding box center [796, 237] width 65 height 20
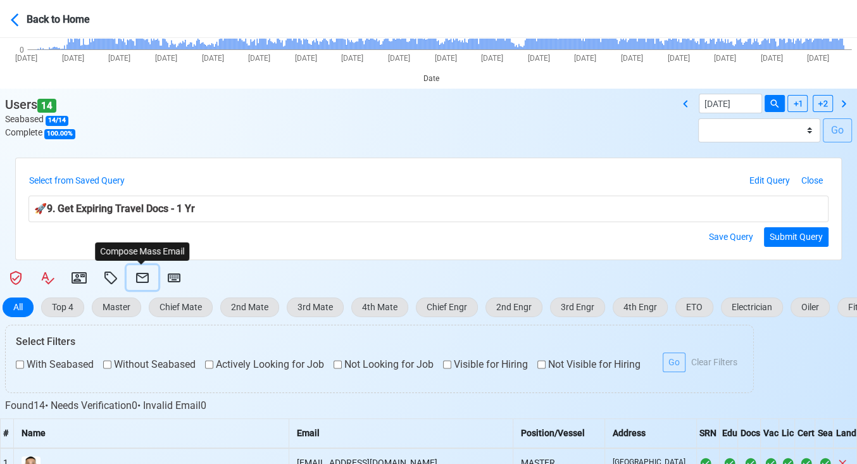
click at [132, 271] on button at bounding box center [143, 277] width 32 height 25
select select "d-3e71907ffd064a39999872a824aaf79a"
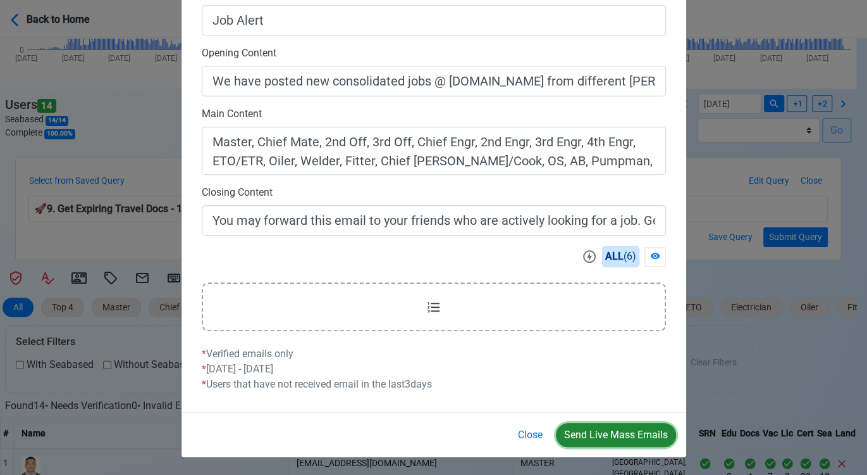
click at [606, 432] on button "Send Live Mass Emails" at bounding box center [616, 435] width 120 height 24
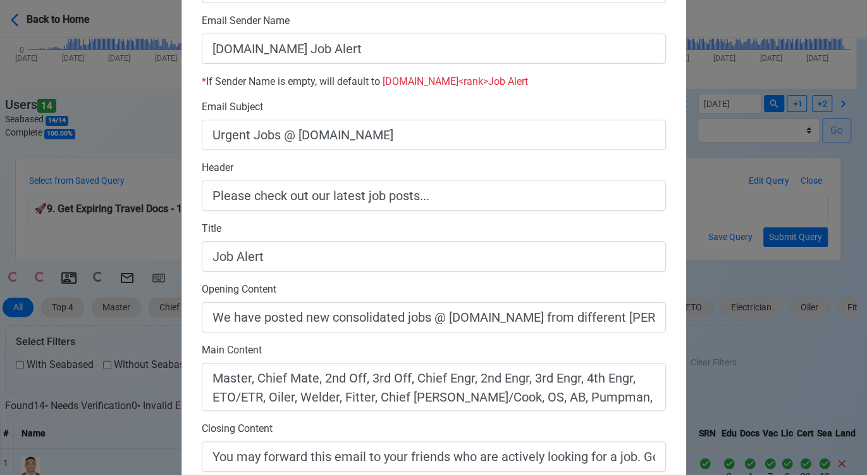
scroll to position [4, 0]
